Goal: Information Seeking & Learning: Learn about a topic

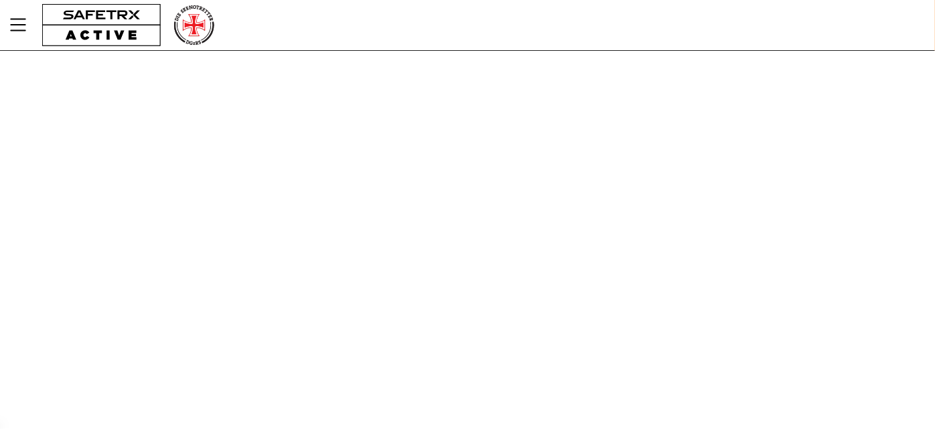
click at [561, 162] on div "Hilfe Kontaktieren Sie uns v1.47.1659 Kontakte" at bounding box center [467, 214] width 935 height 429
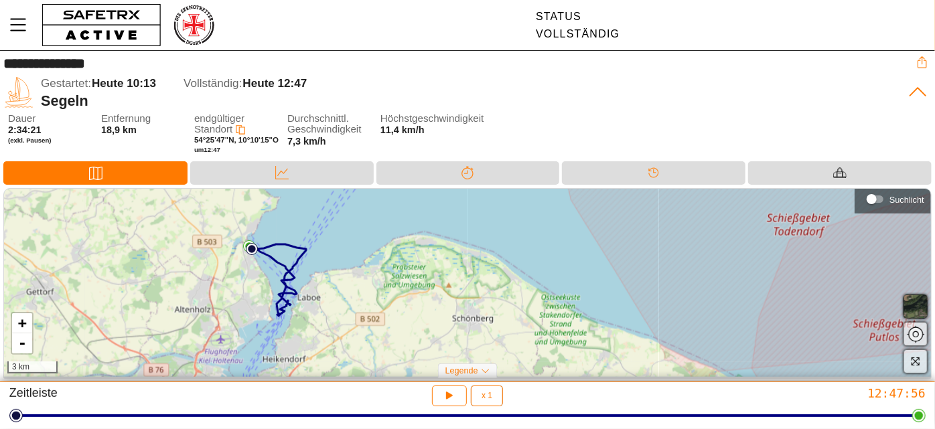
drag, startPoint x: 437, startPoint y: 289, endPoint x: 287, endPoint y: 298, distance: 150.3
click at [287, 298] on div "+ - 3 km" at bounding box center [467, 283] width 927 height 189
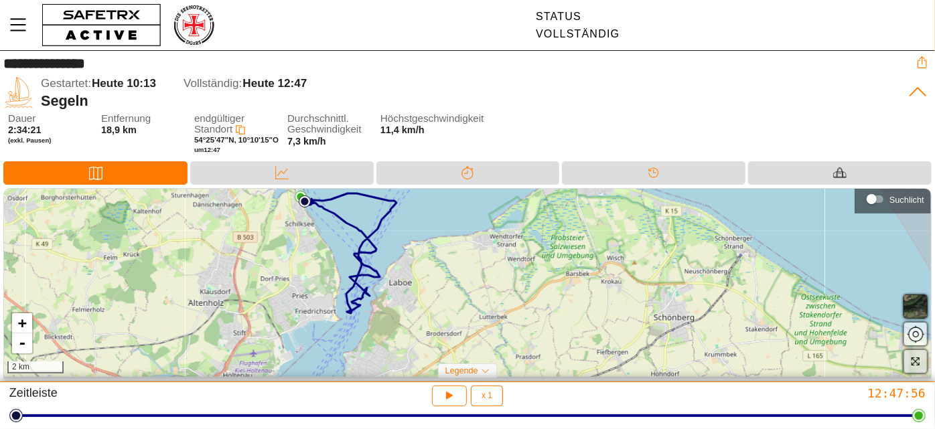
click at [913, 361] on icon "button" at bounding box center [915, 361] width 10 height 10
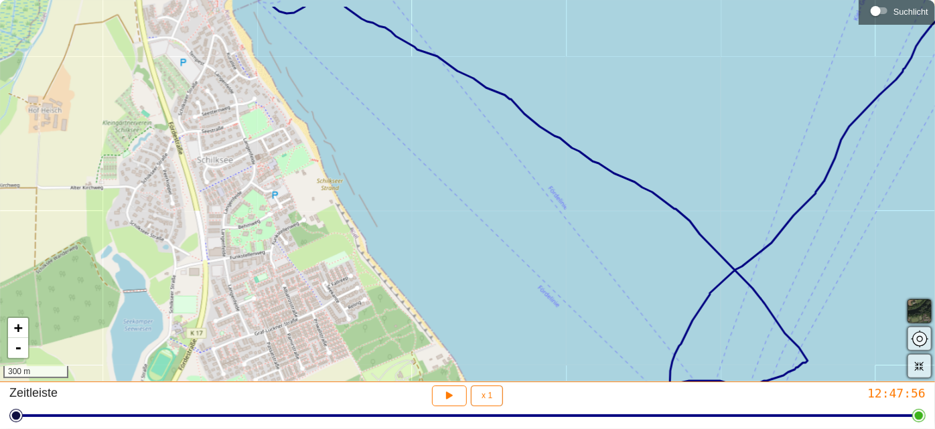
drag, startPoint x: 333, startPoint y: 86, endPoint x: 363, endPoint y: 245, distance: 161.6
click at [363, 245] on div "+ - 300 m" at bounding box center [467, 191] width 935 height 382
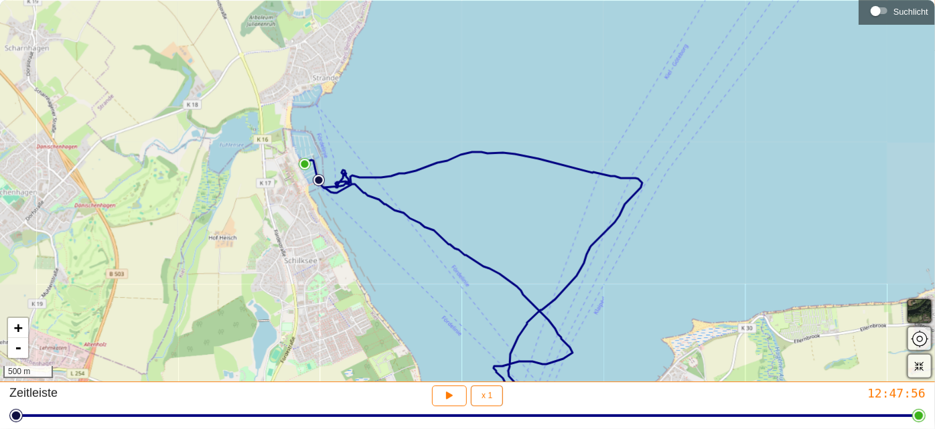
drag, startPoint x: 415, startPoint y: 249, endPoint x: 344, endPoint y: 182, distance: 97.6
click at [364, 198] on div "+ - 500 m" at bounding box center [467, 191] width 935 height 382
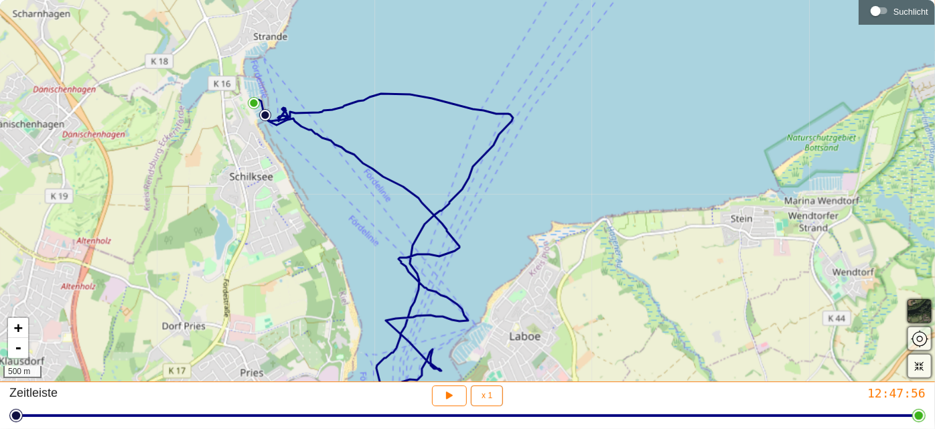
drag, startPoint x: 360, startPoint y: 221, endPoint x: 336, endPoint y: 174, distance: 53.0
click at [338, 176] on div "+ - 500 m" at bounding box center [467, 191] width 935 height 382
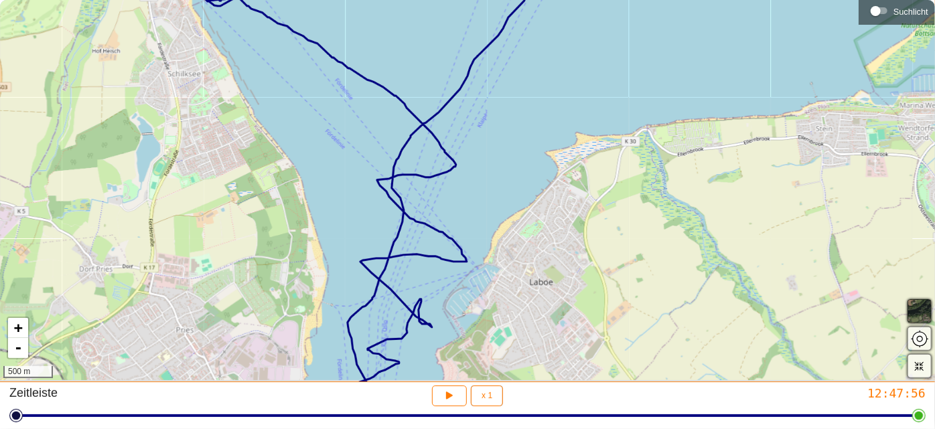
drag, startPoint x: 362, startPoint y: 182, endPoint x: 346, endPoint y: 130, distance: 54.7
click at [350, 133] on div "+ - 500 m" at bounding box center [467, 191] width 935 height 382
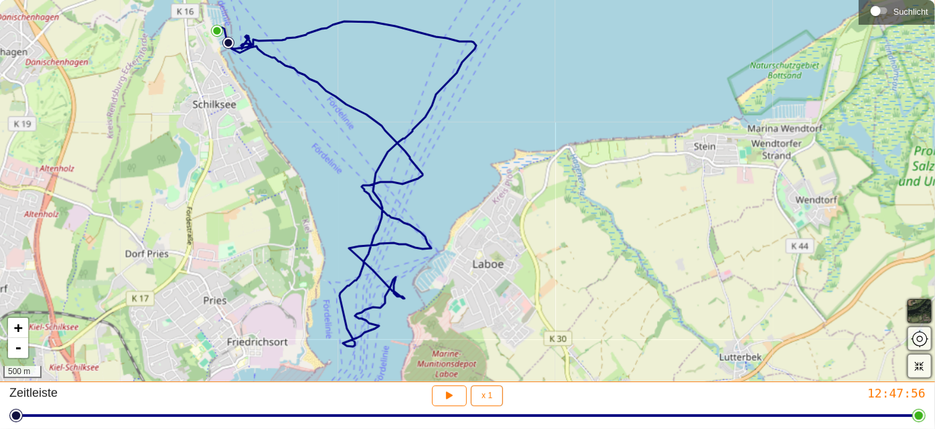
drag, startPoint x: 411, startPoint y: 278, endPoint x: 399, endPoint y: 283, distance: 12.3
click at [399, 283] on div "+ - 500 m" at bounding box center [467, 191] width 935 height 382
click at [450, 398] on icon "button" at bounding box center [448, 394] width 10 height 11
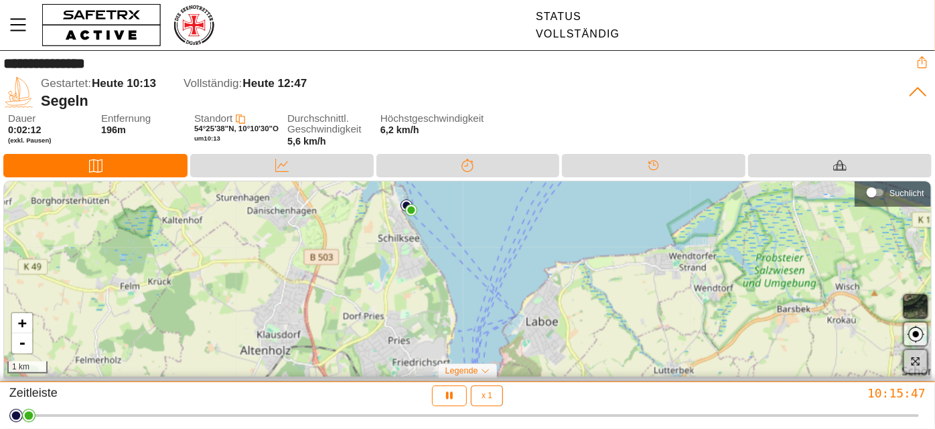
click at [920, 362] on icon "button" at bounding box center [915, 361] width 10 height 10
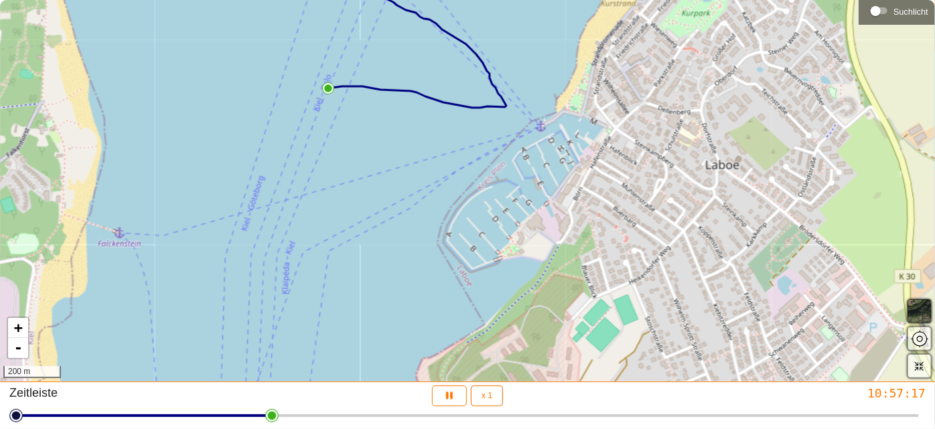
drag, startPoint x: 573, startPoint y: 288, endPoint x: 616, endPoint y: 186, distance: 110.5
click at [616, 187] on div "+ - 200 m" at bounding box center [467, 191] width 935 height 382
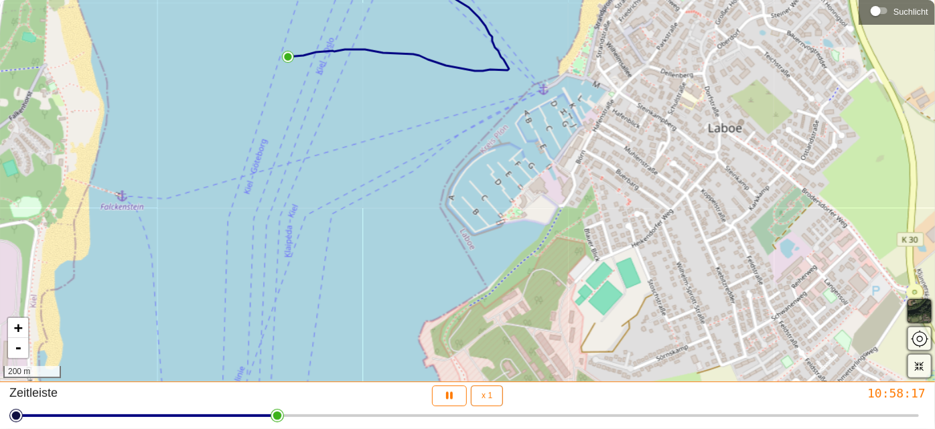
drag, startPoint x: 602, startPoint y: 263, endPoint x: 604, endPoint y: 230, distance: 32.9
click at [604, 230] on div "+ - 200 m" at bounding box center [467, 191] width 935 height 382
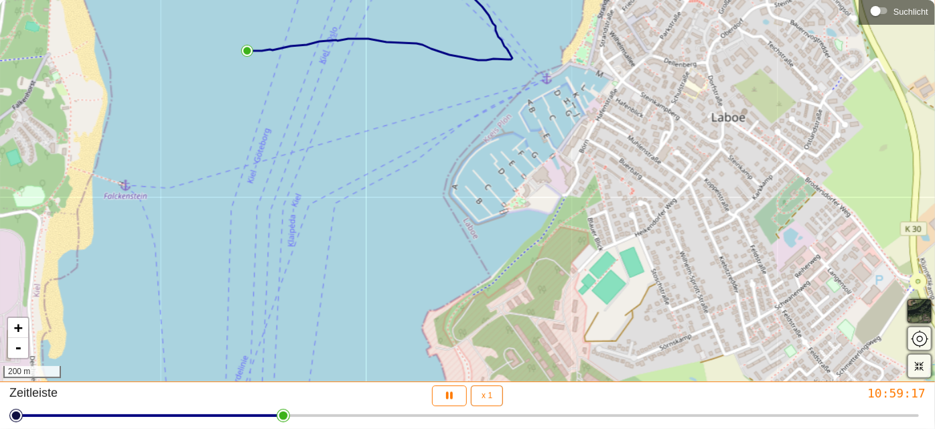
drag, startPoint x: 590, startPoint y: 259, endPoint x: 593, endPoint y: 249, distance: 11.2
click at [593, 249] on div "+ - 200 m" at bounding box center [467, 191] width 935 height 382
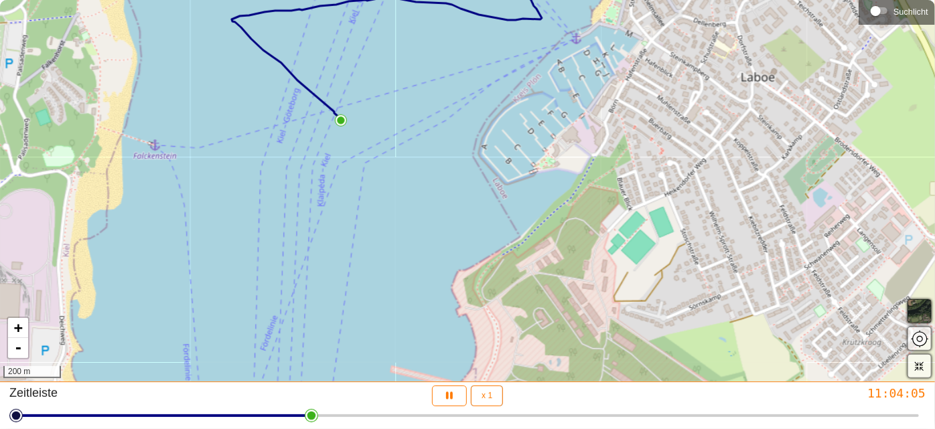
drag, startPoint x: 574, startPoint y: 288, endPoint x: 604, endPoint y: 248, distance: 49.8
click at [604, 248] on div "+ - 200 m" at bounding box center [467, 191] width 935 height 382
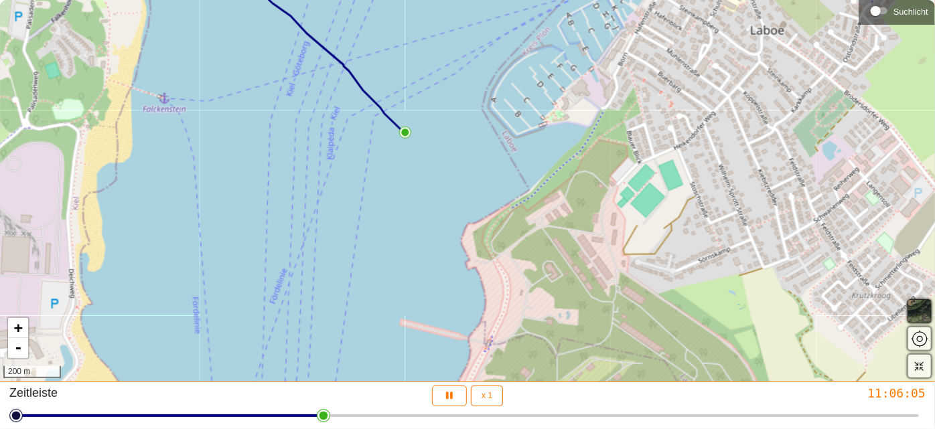
drag, startPoint x: 568, startPoint y: 283, endPoint x: 577, endPoint y: 236, distance: 47.8
click at [577, 236] on div "+ - 200 m" at bounding box center [467, 191] width 935 height 382
click at [336, 423] on html "**********" at bounding box center [467, 214] width 935 height 429
click at [452, 401] on icon "button" at bounding box center [450, 396] width 14 height 14
click at [450, 399] on icon "button" at bounding box center [450, 396] width 14 height 14
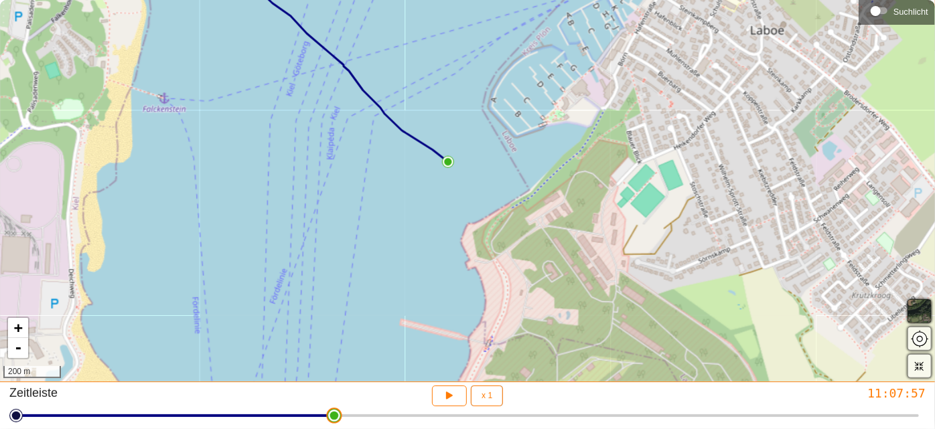
drag, startPoint x: 332, startPoint y: 421, endPoint x: 342, endPoint y: 419, distance: 9.5
click at [333, 421] on html "**********" at bounding box center [467, 214] width 935 height 429
click at [320, 419] on html "**********" at bounding box center [467, 214] width 935 height 429
click at [446, 403] on icon "button" at bounding box center [450, 396] width 14 height 14
click at [448, 403] on icon "button" at bounding box center [450, 396] width 14 height 14
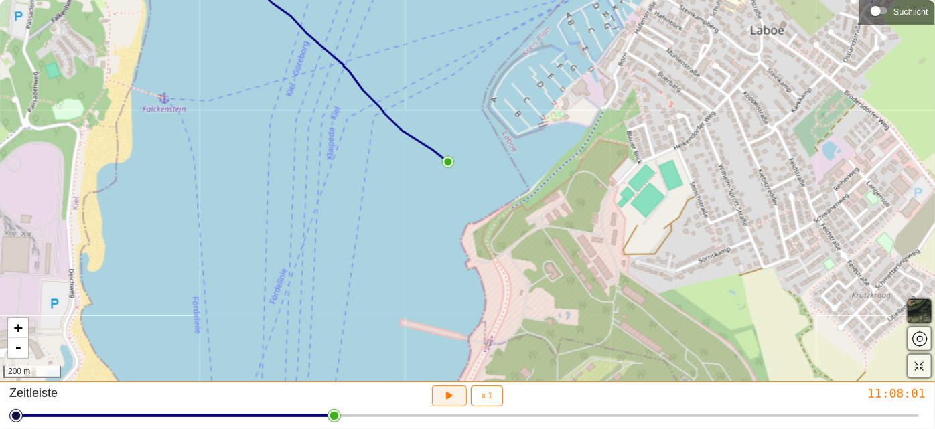
click at [448, 403] on icon "button" at bounding box center [450, 396] width 14 height 14
click at [452, 395] on icon "button" at bounding box center [450, 396] width 14 height 14
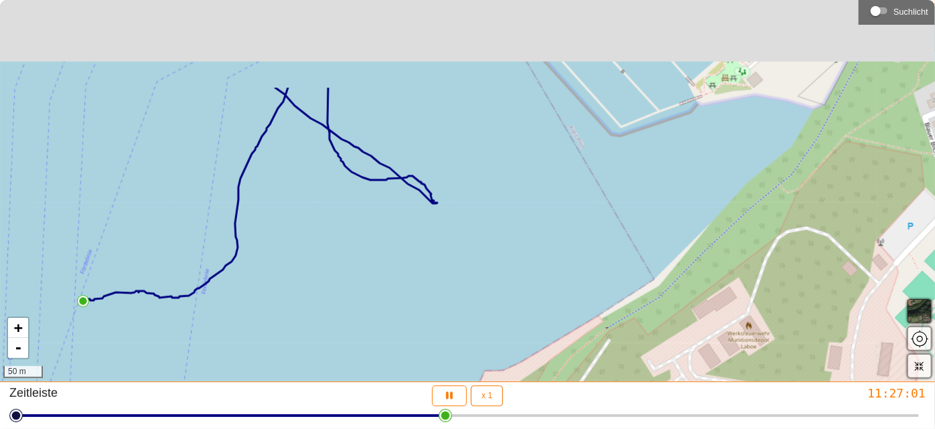
drag, startPoint x: 419, startPoint y: 155, endPoint x: 437, endPoint y: 312, distance: 157.2
click at [439, 318] on div "+ - 50 m" at bounding box center [467, 191] width 935 height 382
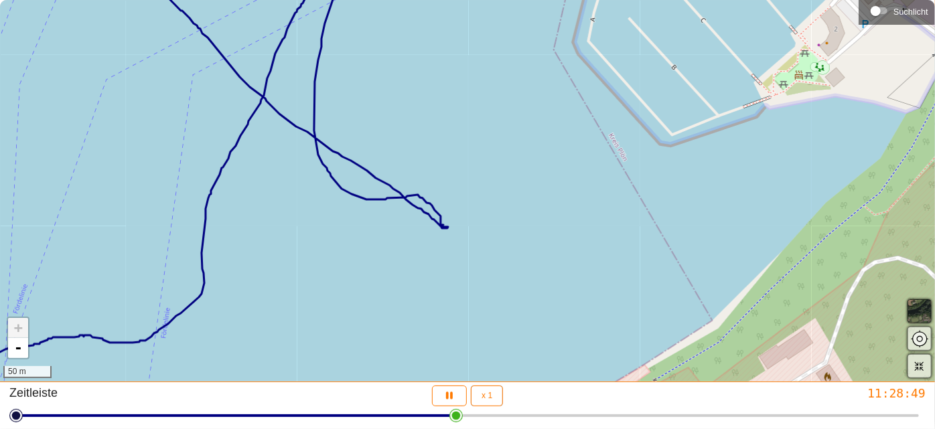
click at [413, 211] on div "+ - 50 m" at bounding box center [467, 191] width 935 height 382
click at [412, 208] on div "+ - 50 m" at bounding box center [467, 191] width 935 height 382
click at [419, 424] on div at bounding box center [467, 416] width 903 height 19
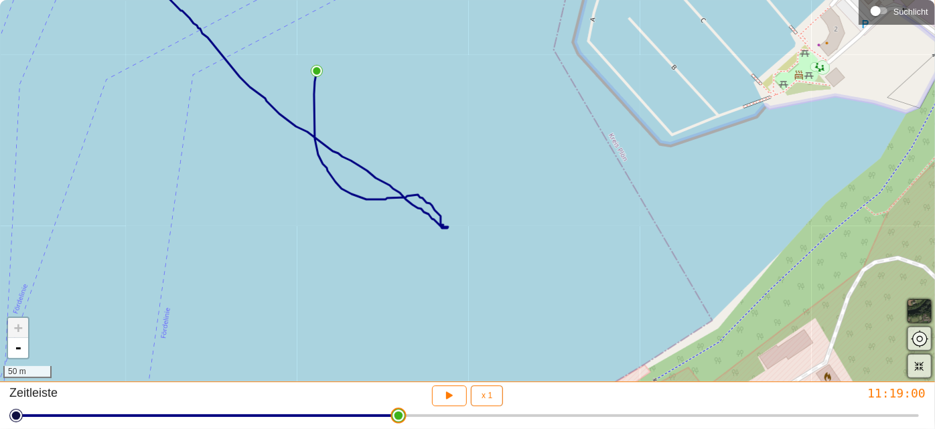
click at [398, 421] on div at bounding box center [467, 416] width 903 height 19
click at [364, 419] on div at bounding box center [467, 416] width 903 height 19
click at [332, 419] on div at bounding box center [467, 416] width 903 height 19
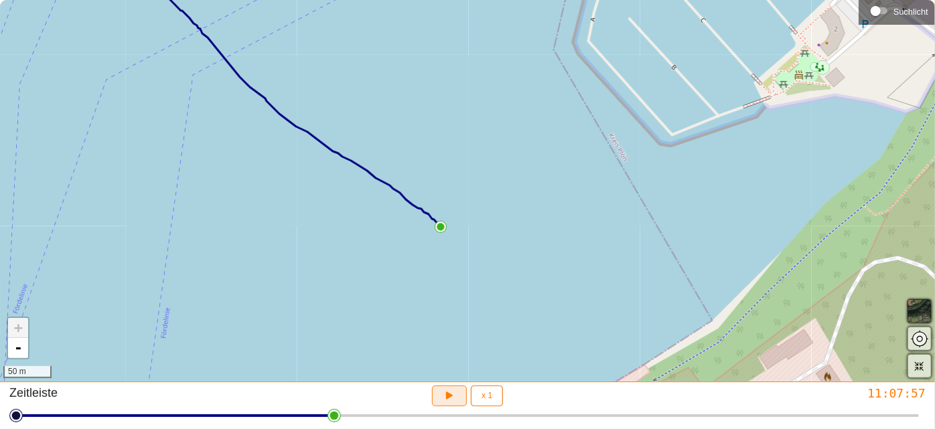
click at [451, 399] on icon "button" at bounding box center [450, 396] width 14 height 14
click at [311, 418] on div at bounding box center [467, 416] width 903 height 19
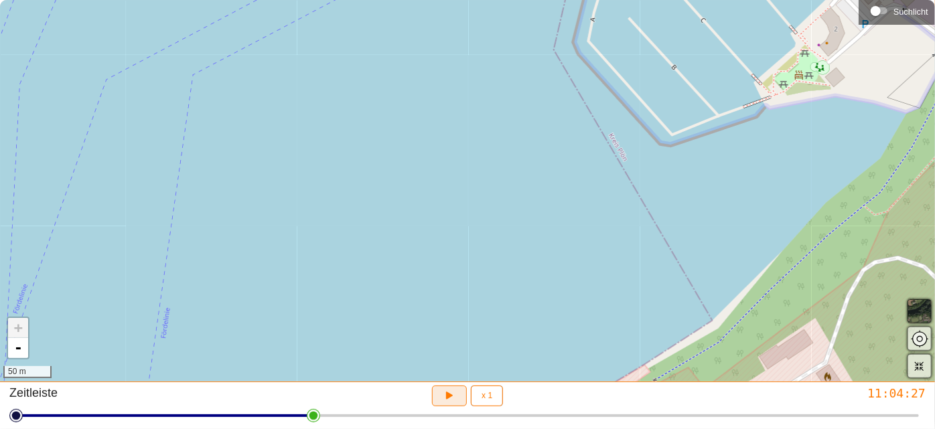
click at [448, 403] on icon "button" at bounding box center [450, 396] width 14 height 14
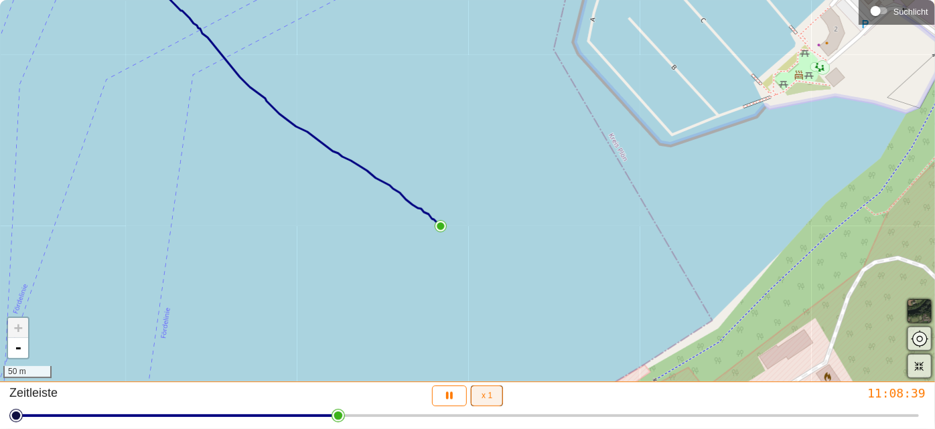
click at [488, 399] on font "x 1" at bounding box center [487, 395] width 11 height 9
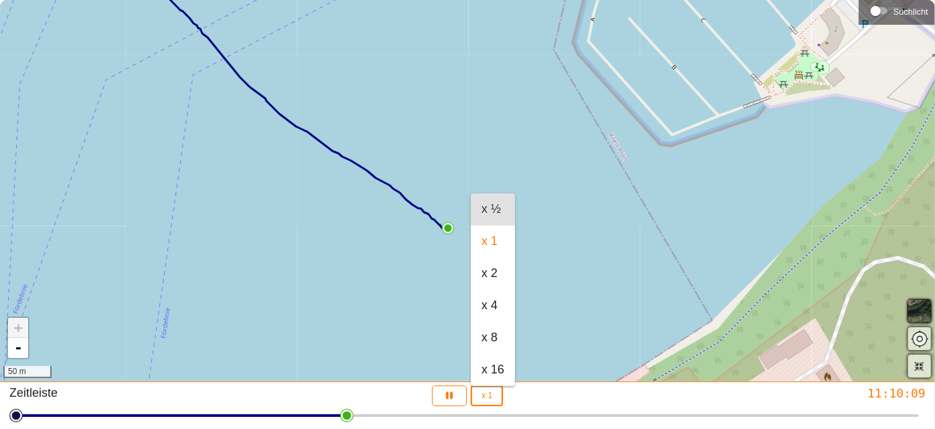
click at [492, 217] on div "x ½" at bounding box center [493, 209] width 23 height 21
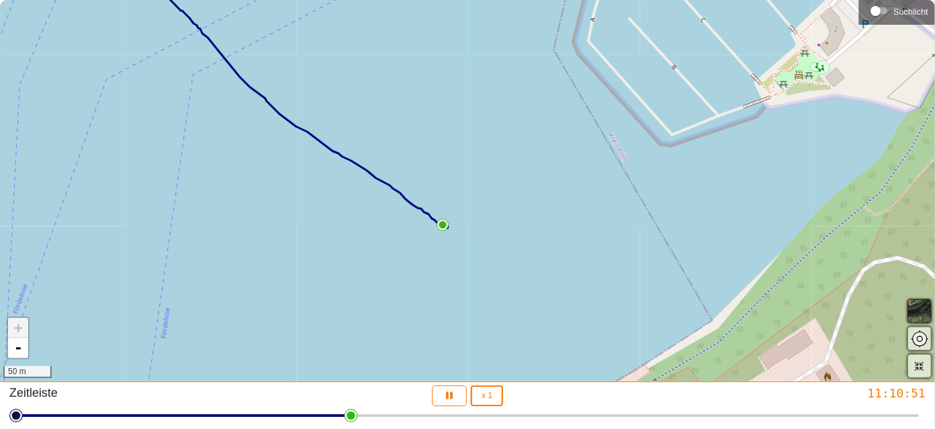
click at [318, 419] on html "**********" at bounding box center [467, 214] width 935 height 429
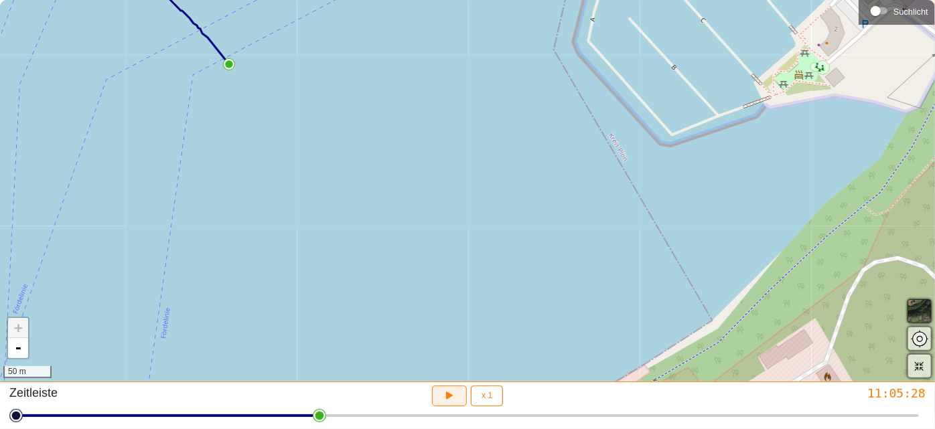
click at [454, 403] on icon "button" at bounding box center [450, 396] width 14 height 14
click at [484, 397] on font "x 1" at bounding box center [487, 395] width 11 height 9
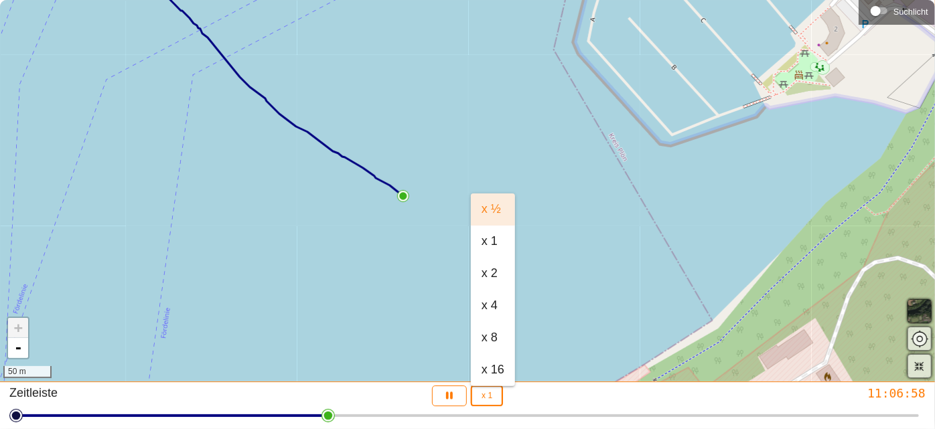
click at [492, 212] on font "x ½" at bounding box center [491, 208] width 19 height 13
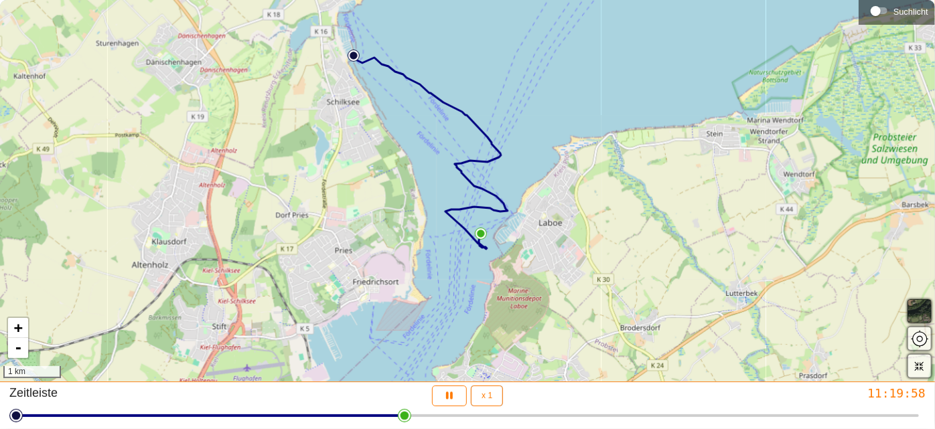
drag, startPoint x: 452, startPoint y: 230, endPoint x: 450, endPoint y: 267, distance: 36.9
click at [450, 267] on div "+ - 1 km" at bounding box center [467, 191] width 935 height 382
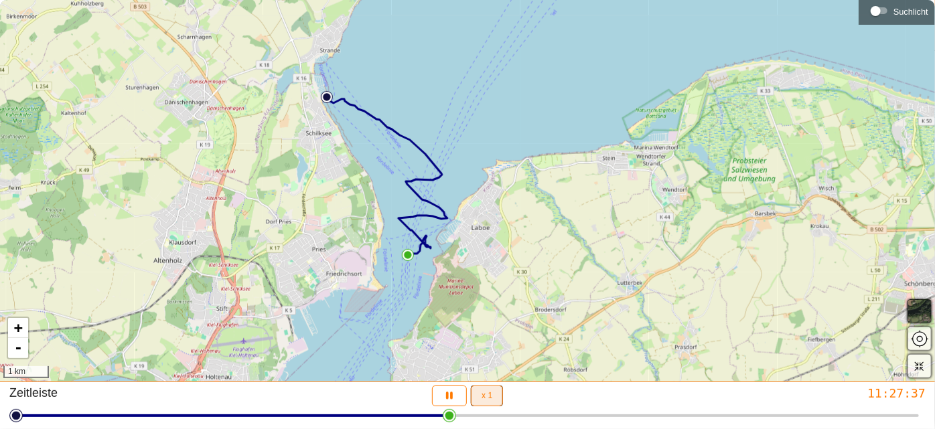
click at [495, 401] on button "x 1" at bounding box center [487, 396] width 32 height 21
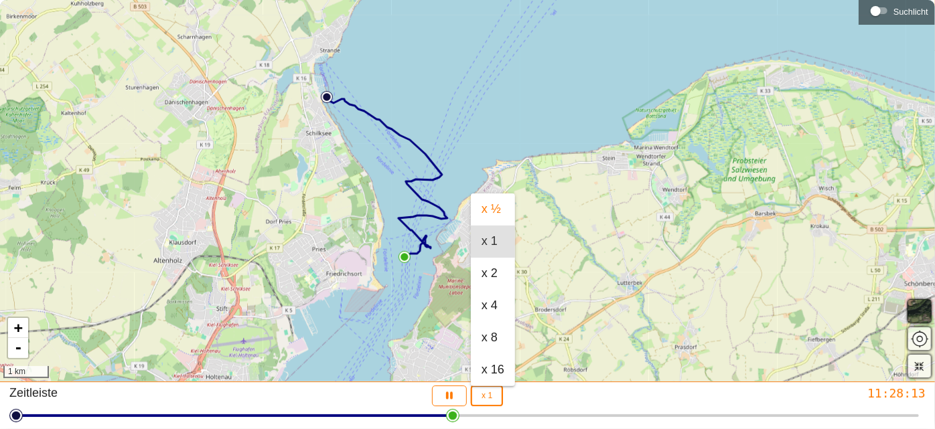
click at [481, 250] on div "x 1" at bounding box center [493, 242] width 44 height 32
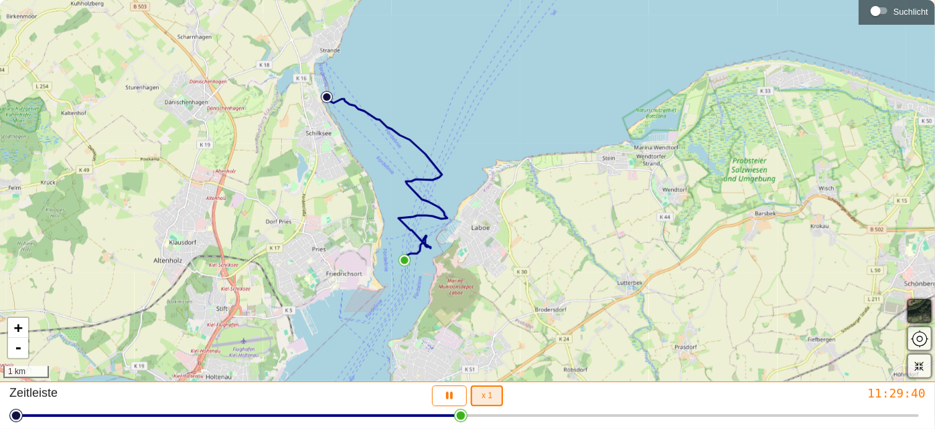
click at [490, 401] on span "x 1" at bounding box center [487, 396] width 11 height 15
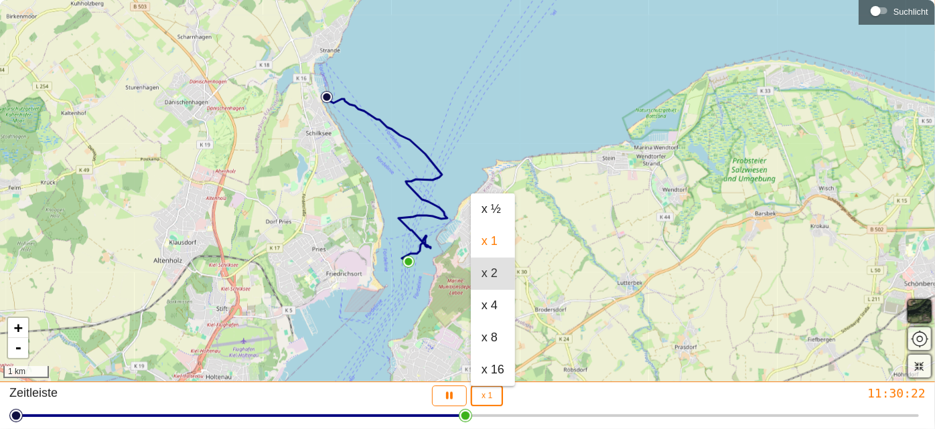
click at [490, 275] on div "x 2" at bounding box center [493, 274] width 23 height 15
type input "2"
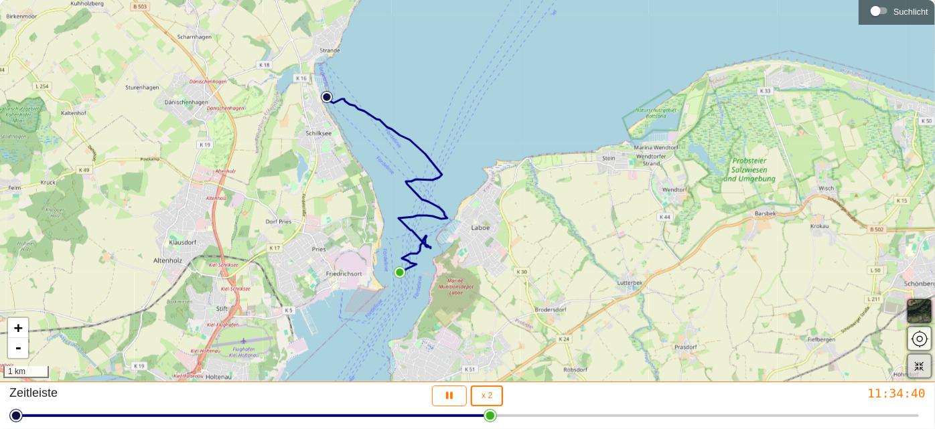
click at [923, 371] on icon "button" at bounding box center [919, 366] width 11 height 11
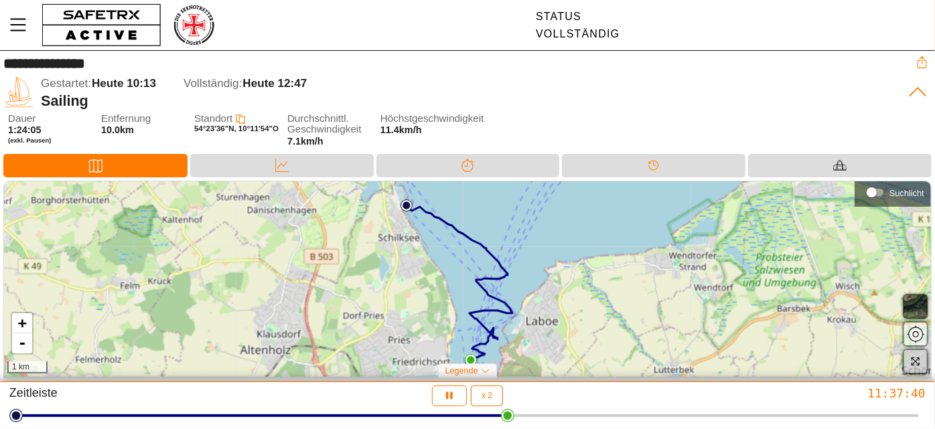
click at [914, 357] on icon "button" at bounding box center [915, 361] width 10 height 10
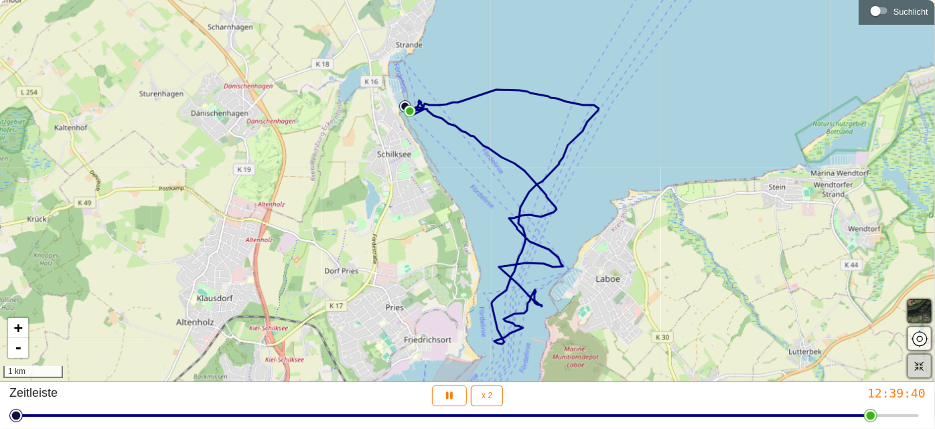
drag, startPoint x: 918, startPoint y: 372, endPoint x: 886, endPoint y: 360, distance: 34.3
click at [918, 372] on span "button" at bounding box center [920, 366] width 16 height 16
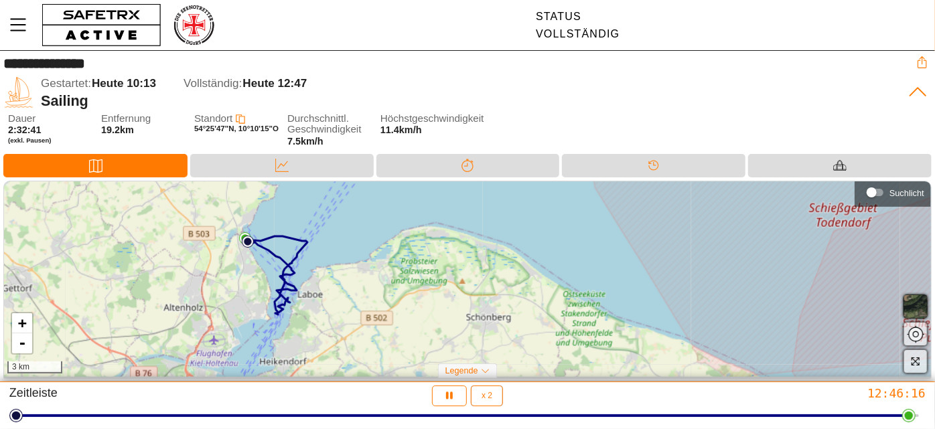
drag, startPoint x: 393, startPoint y: 258, endPoint x: 253, endPoint y: 274, distance: 140.9
click at [253, 274] on div "+ - 3 km" at bounding box center [467, 280] width 927 height 196
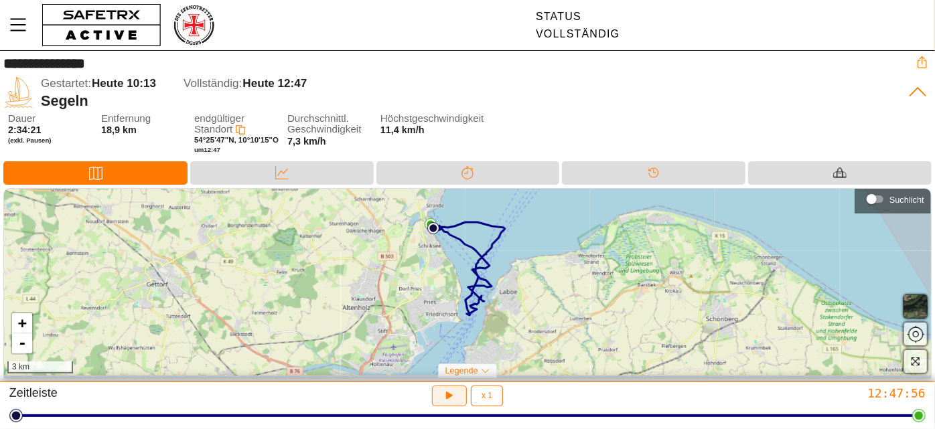
click at [444, 403] on span "button" at bounding box center [450, 396] width 14 height 15
